Goal: Ask a question

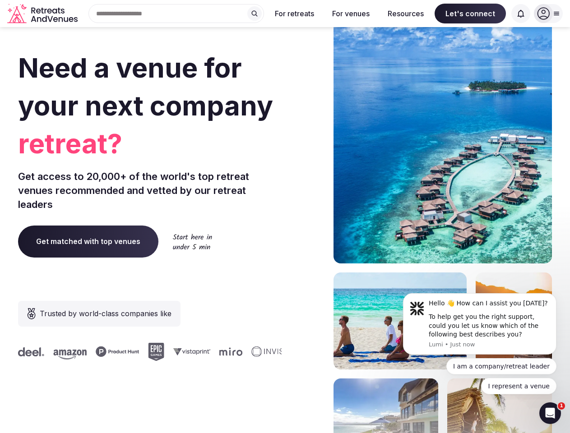
click at [285, 217] on div "Need a venue for your next company retreat? Get access to 20,000+ of the world'…" at bounding box center [285, 270] width 534 height 544
click at [176, 14] on div "Search Popular Destinations [GEOGRAPHIC_DATA], [GEOGRAPHIC_DATA] [GEOGRAPHIC_DA…" at bounding box center [172, 13] width 183 height 19
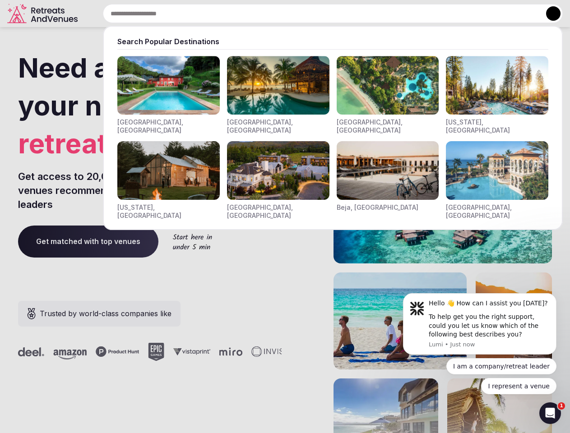
click at [254, 14] on input "text" at bounding box center [333, 13] width 460 height 19
click at [295, 14] on input "text" at bounding box center [333, 13] width 460 height 19
click at [351, 14] on input "text" at bounding box center [333, 13] width 460 height 19
click at [406, 14] on input "text" at bounding box center [333, 13] width 460 height 19
click at [470, 14] on input "text" at bounding box center [333, 13] width 460 height 19
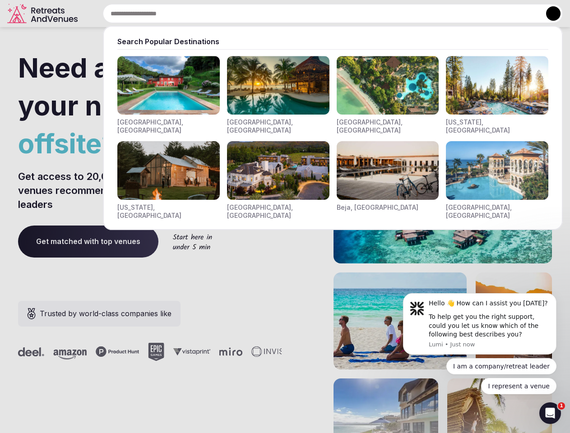
click at [521, 14] on input "text" at bounding box center [333, 13] width 460 height 19
click at [548, 14] on button at bounding box center [553, 13] width 14 height 14
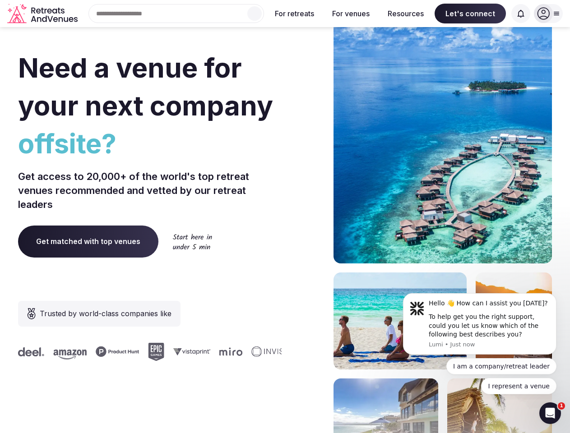
click at [480, 324] on div "To help get you the right support, could you let us know which of the following…" at bounding box center [489, 326] width 121 height 27
